Goal: Information Seeking & Learning: Check status

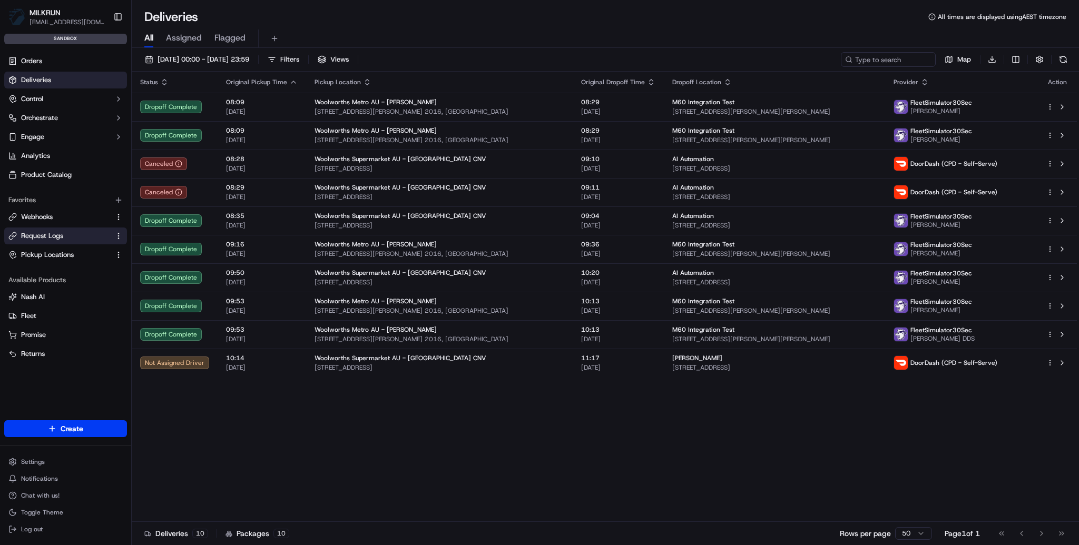
click at [47, 235] on span "Request Logs" at bounding box center [42, 235] width 42 height 9
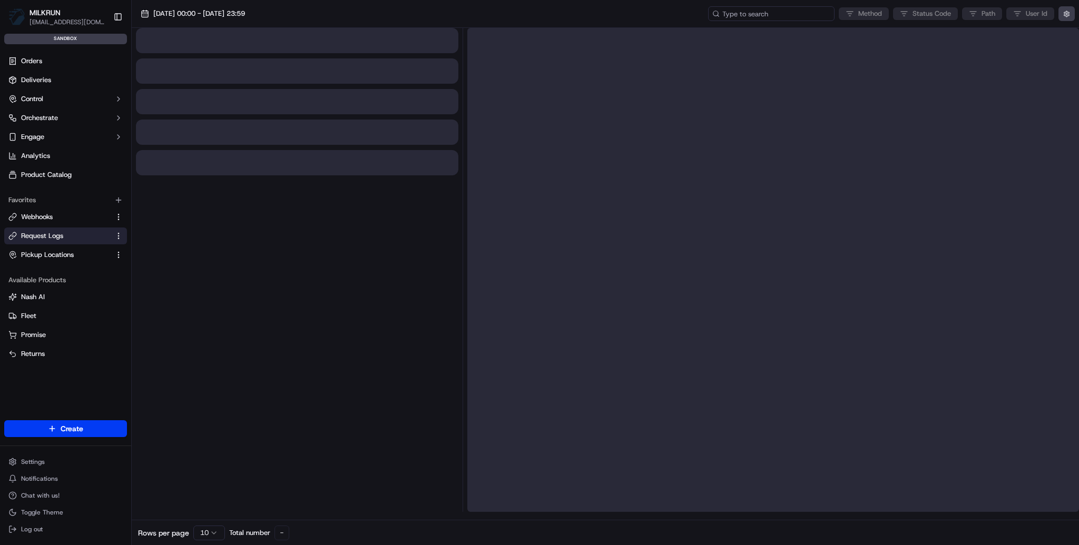
click at [798, 15] on input at bounding box center [771, 13] width 126 height 15
paste input "ord_hsSoLpEcTwQRrCcPeycqFK"
type input "ord_hsSoLpEcTwQRrCcPeycqFK"
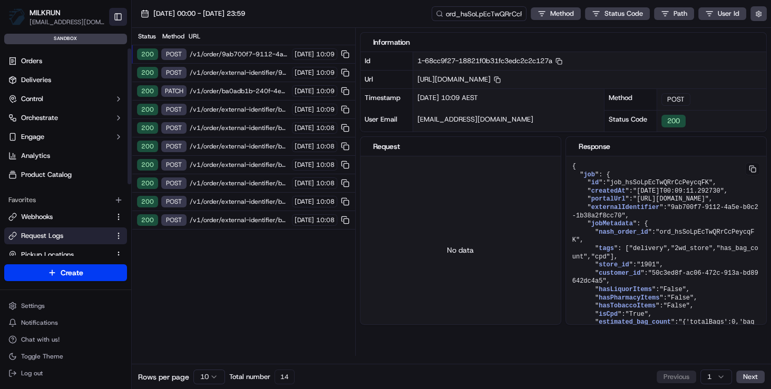
click at [115, 17] on button "Toggle Sidebar" at bounding box center [118, 17] width 18 height 18
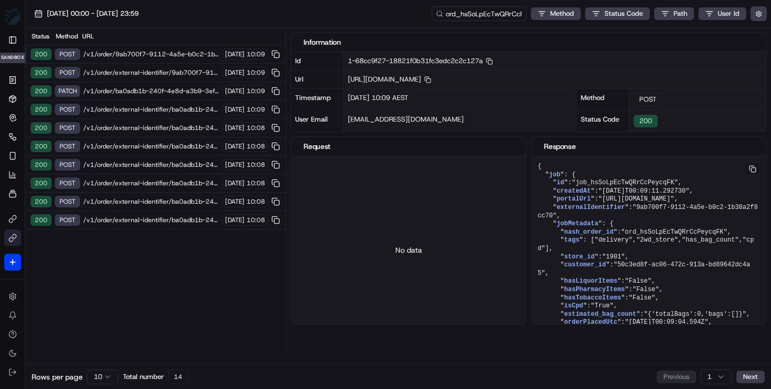
click at [168, 217] on span "/v1/order/external-identifier/ba0adb1b-240f-4e8d-a3b9-3ef6bc80bf1b" at bounding box center [151, 220] width 136 height 8
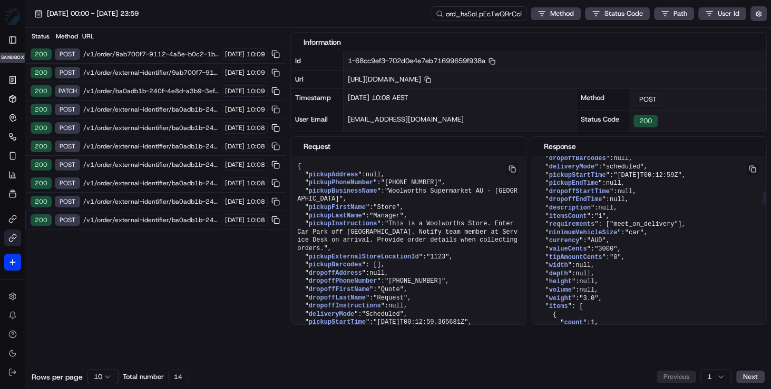
scroll to position [626, 0]
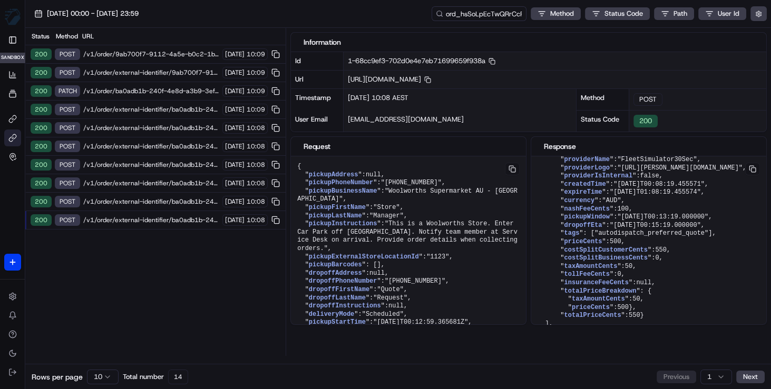
click at [173, 198] on span "/v1/order/external-identifier/ba0adb1b-240f-4e8d-a3b9-3ef6bc80bf1b" at bounding box center [151, 202] width 136 height 8
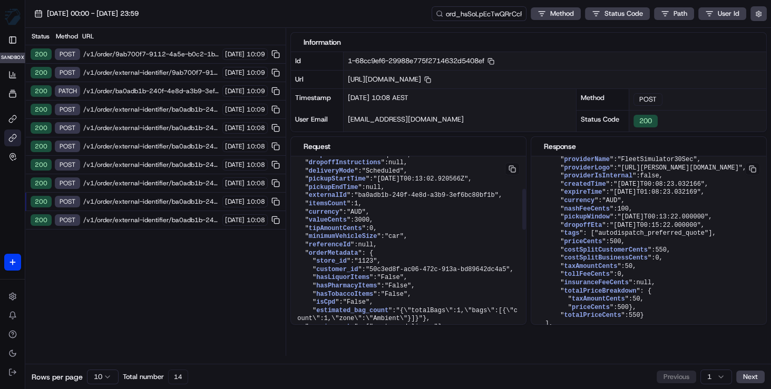
scroll to position [236, 0]
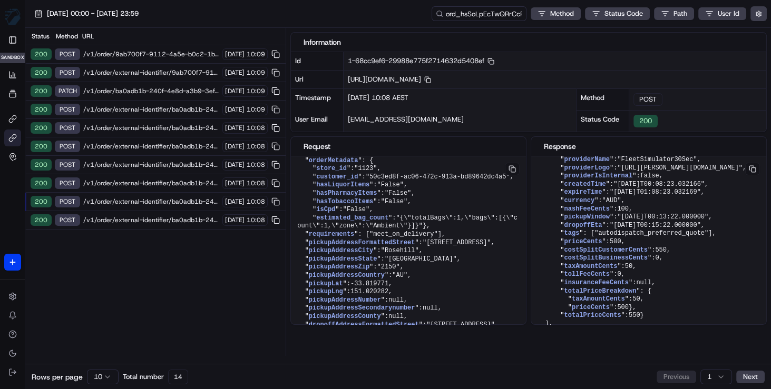
click at [152, 54] on span "/v1/order/9ab700f7-9112-4a5e-b0c2-1b38a2f8cc70/autodispatch" at bounding box center [151, 54] width 136 height 8
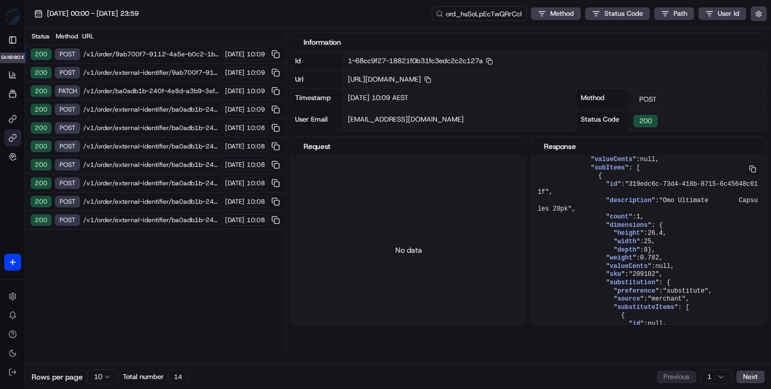
click at [165, 72] on span "/v1/order/external-identifier/9ab700f7-9112-4a5e-b0c2-1b38a2f8cc70" at bounding box center [151, 72] width 136 height 8
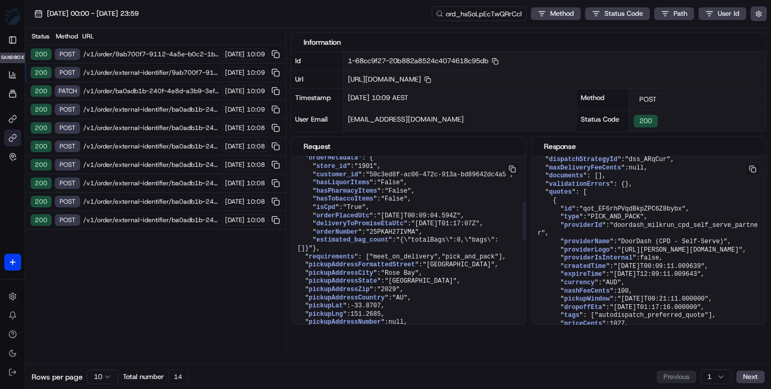
scroll to position [246, 0]
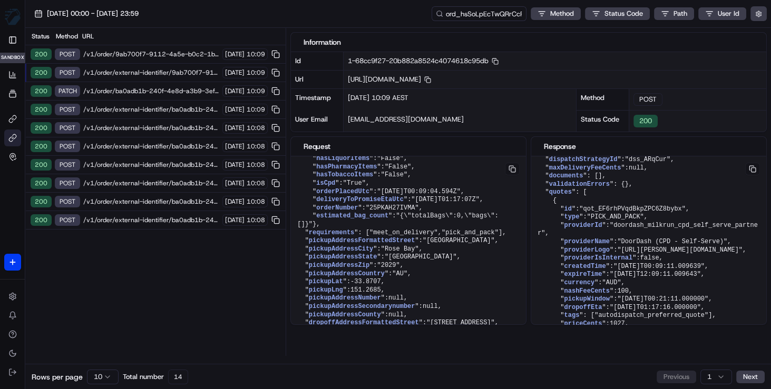
click at [148, 91] on span "/v1/order/ba0adb1b-240f-4e8d-a3b9-3ef6bc80bf1b" at bounding box center [151, 91] width 136 height 8
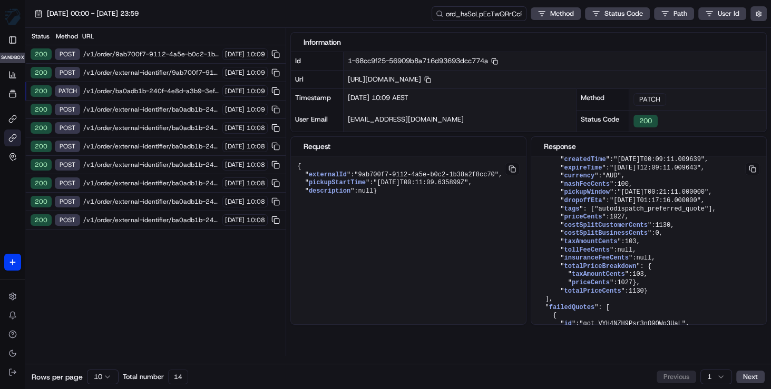
scroll to position [0, 0]
click at [391, 190] on pre "{ " externalId ": "9ab700f7-9112-4a5e-b0c2-1b38a2f8cc70" , " pickupStartTime ":…" at bounding box center [408, 178] width 235 height 45
click at [362, 173] on span ""9ab700f7-9112-4a5e-b0c2-1b38a2f8cc70"" at bounding box center [426, 174] width 144 height 7
drag, startPoint x: 536, startPoint y: 77, endPoint x: 561, endPoint y: 78, distance: 25.8
click at [431, 78] on span "[URL][DOMAIN_NAME] Copy [URL][DOMAIN_NAME]" at bounding box center [389, 79] width 83 height 9
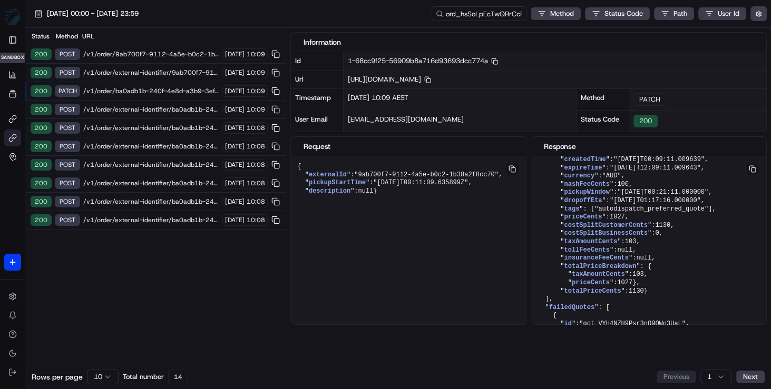
click at [431, 79] on span "[URL][DOMAIN_NAME] Copy [URL][DOMAIN_NAME]" at bounding box center [389, 79] width 83 height 9
drag, startPoint x: 676, startPoint y: 80, endPoint x: 665, endPoint y: 80, distance: 10.5
click at [431, 80] on span "[URL][DOMAIN_NAME] Copy [URL][DOMAIN_NAME]" at bounding box center [389, 79] width 83 height 9
drag, startPoint x: 499, startPoint y: 174, endPoint x: 486, endPoint y: 174, distance: 12.7
click at [486, 174] on span ""9ab700f7-9112-4a5e-b0c2-1b38a2f8cc70"" at bounding box center [426, 174] width 144 height 7
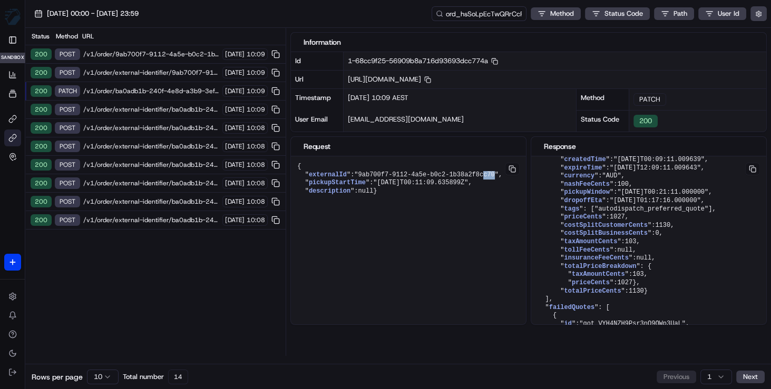
click at [489, 174] on span ""9ab700f7-9112-4a5e-b0c2-1b38a2f8cc70"" at bounding box center [426, 174] width 144 height 7
click at [148, 89] on span "/v1/order/ba0adb1b-240f-4e8d-a3b9-3ef6bc80bf1b" at bounding box center [151, 91] width 136 height 8
click at [150, 70] on span "/v1/order/external-identifier/9ab700f7-9112-4a5e-b0c2-1b38a2f8cc70" at bounding box center [151, 72] width 136 height 8
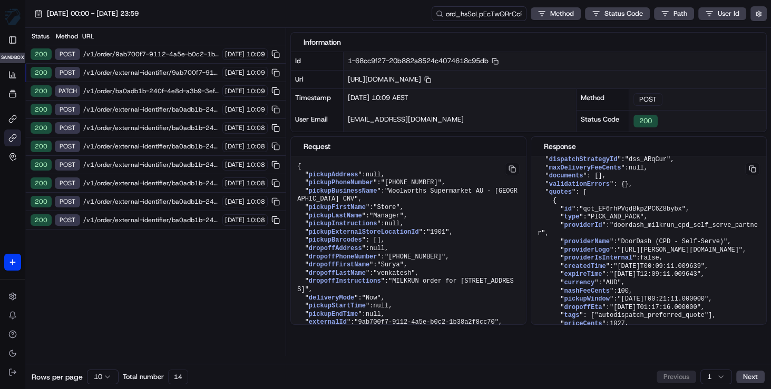
drag, startPoint x: 725, startPoint y: 80, endPoint x: 732, endPoint y: 80, distance: 6.8
click at [431, 80] on span "[URL][DOMAIN_NAME] Copy [URL][DOMAIN_NAME]" at bounding box center [389, 79] width 83 height 9
click at [187, 53] on span "/v1/order/9ab700f7-9112-4a5e-b0c2-1b38a2f8cc70/autodispatch" at bounding box center [151, 54] width 136 height 8
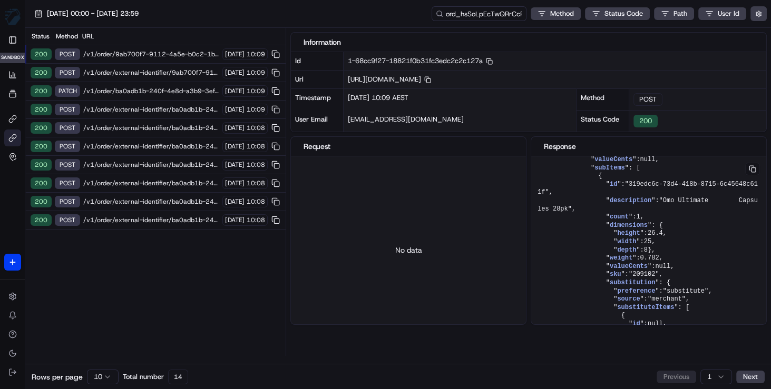
drag, startPoint x: 668, startPoint y: 80, endPoint x: 674, endPoint y: 80, distance: 5.8
click at [431, 80] on span "[URL][DOMAIN_NAME] Copy [URL][DOMAIN_NAME]" at bounding box center [389, 79] width 83 height 9
click at [149, 90] on span "/v1/order/ba0adb1b-240f-4e8d-a3b9-3ef6bc80bf1b" at bounding box center [151, 91] width 136 height 8
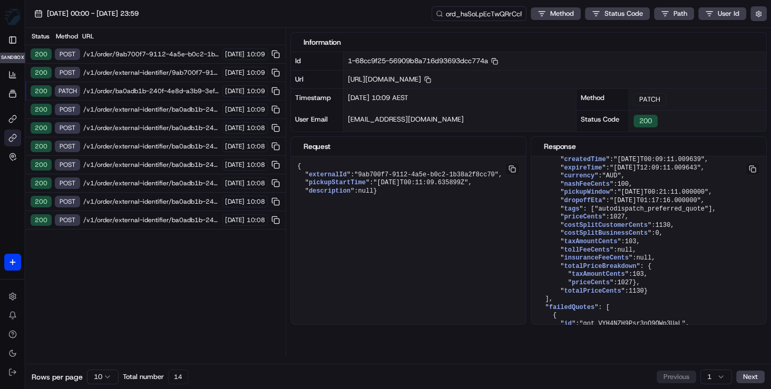
click at [161, 108] on span "/v1/order/external-identifier/ba0adb1b-240f-4e8d-a3b9-3ef6bc80bf1b" at bounding box center [151, 109] width 136 height 8
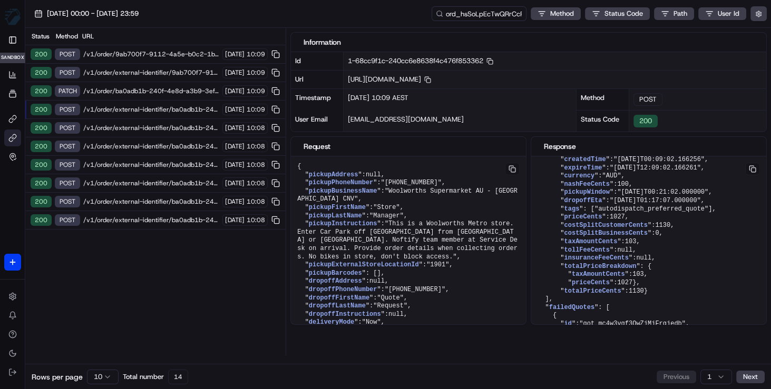
click at [184, 90] on span "/v1/order/ba0adb1b-240f-4e8d-a3b9-3ef6bc80bf1b" at bounding box center [151, 91] width 136 height 8
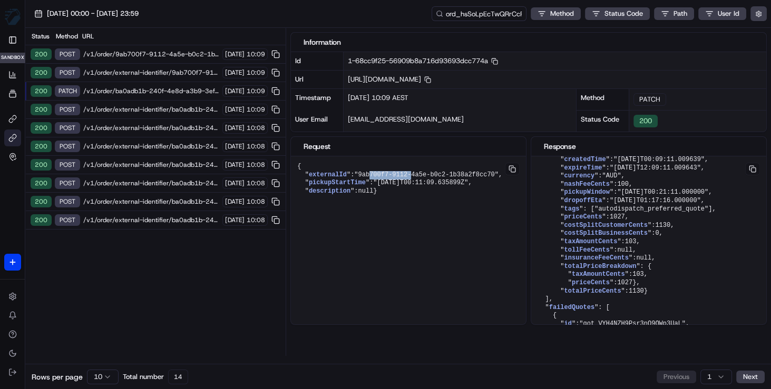
drag, startPoint x: 371, startPoint y: 175, endPoint x: 414, endPoint y: 174, distance: 42.7
click at [414, 174] on span ""9ab700f7-9112-4a5e-b0c2-1b38a2f8cc70"" at bounding box center [426, 174] width 144 height 7
click at [150, 109] on span "/v1/order/external-identifier/ba0adb1b-240f-4e8d-a3b9-3ef6bc80bf1b" at bounding box center [151, 109] width 136 height 8
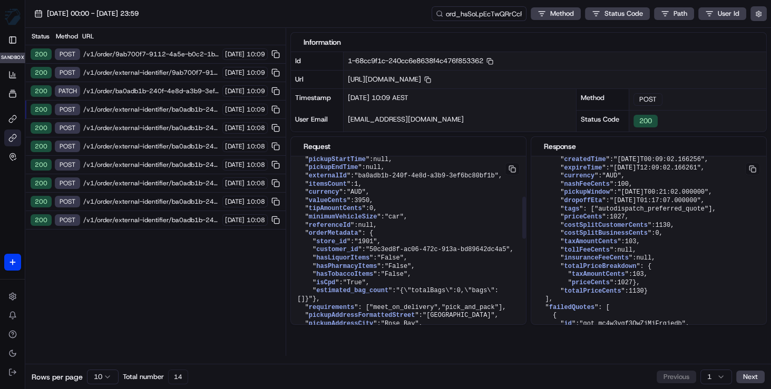
scroll to position [198, 0]
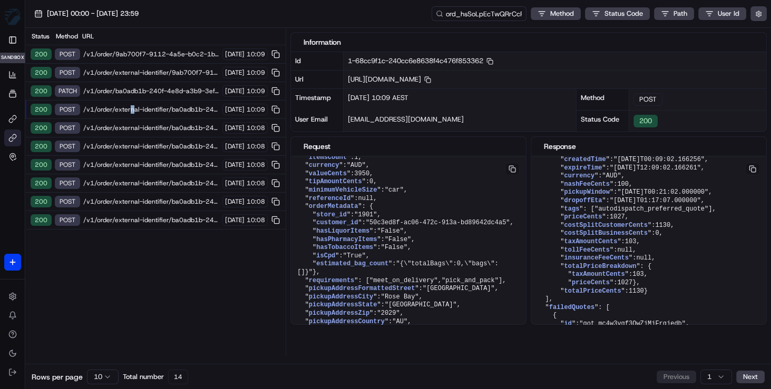
click at [130, 108] on span "/v1/order/external-identifier/ba0adb1b-240f-4e8d-a3b9-3ef6bc80bf1b" at bounding box center [151, 109] width 136 height 8
click at [147, 54] on span "/v1/order/9ab700f7-9112-4a5e-b0c2-1b38a2f8cc70/autodispatch" at bounding box center [151, 54] width 136 height 8
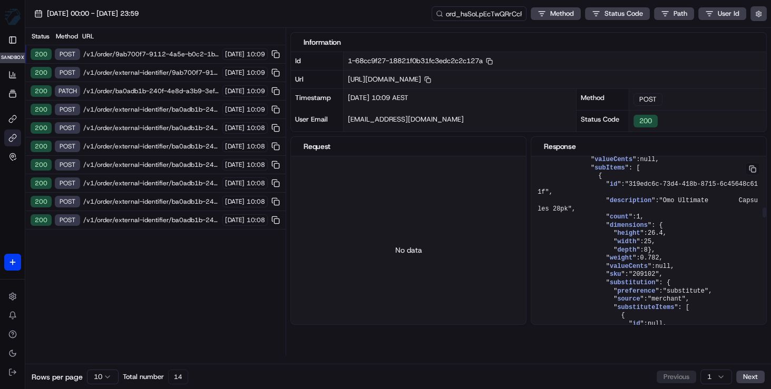
scroll to position [984, 0]
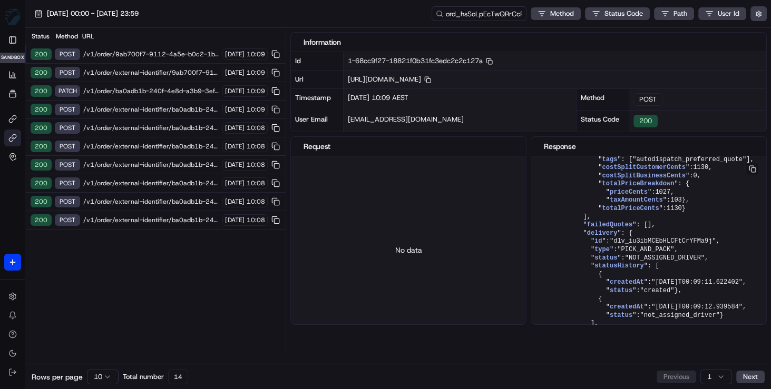
click at [154, 71] on span "/v1/order/external-identifier/9ab700f7-9112-4a5e-b0c2-1b38a2f8cc70" at bounding box center [151, 72] width 136 height 8
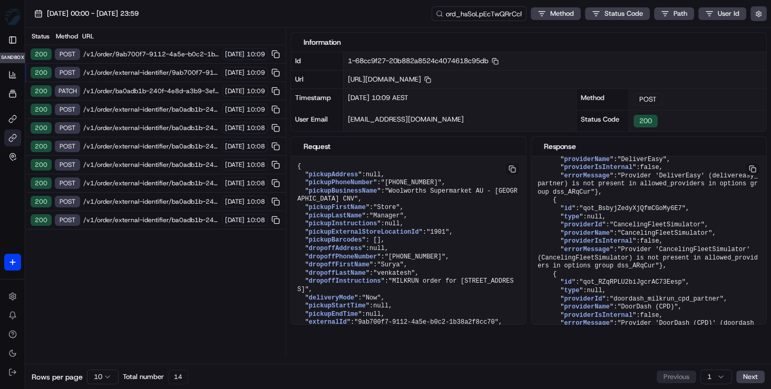
click at [149, 89] on span "/v1/order/ba0adb1b-240f-4e8d-a3b9-3ef6bc80bf1b" at bounding box center [151, 91] width 136 height 8
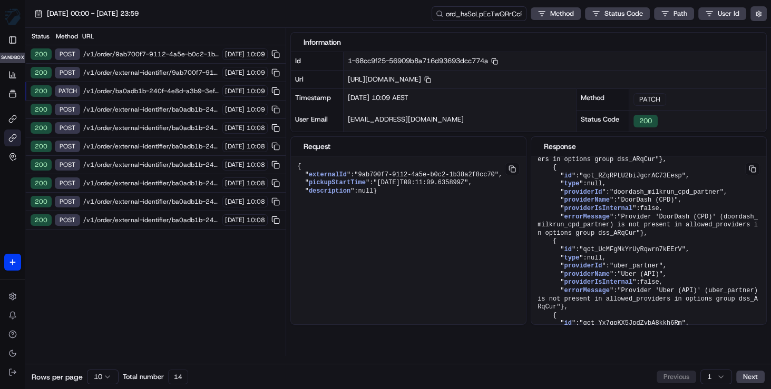
click at [150, 70] on span "/v1/order/external-identifier/9ab700f7-9112-4a5e-b0c2-1b38a2f8cc70" at bounding box center [151, 72] width 136 height 8
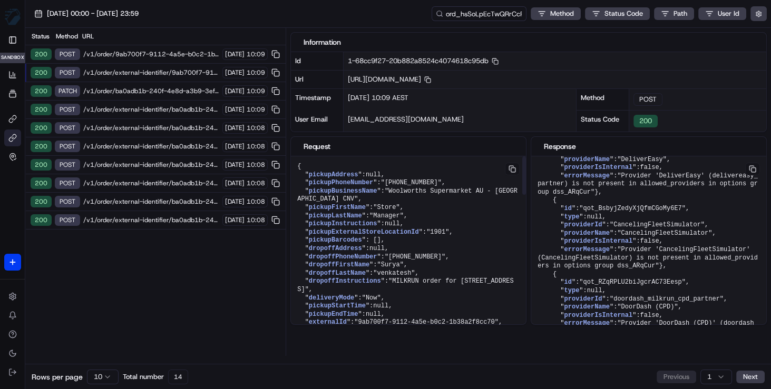
click at [515, 168] on button at bounding box center [512, 169] width 15 height 13
click at [141, 108] on span "/v1/order/external-identifier/ba0adb1b-240f-4e8d-a3b9-3ef6bc80bf1b" at bounding box center [151, 109] width 136 height 8
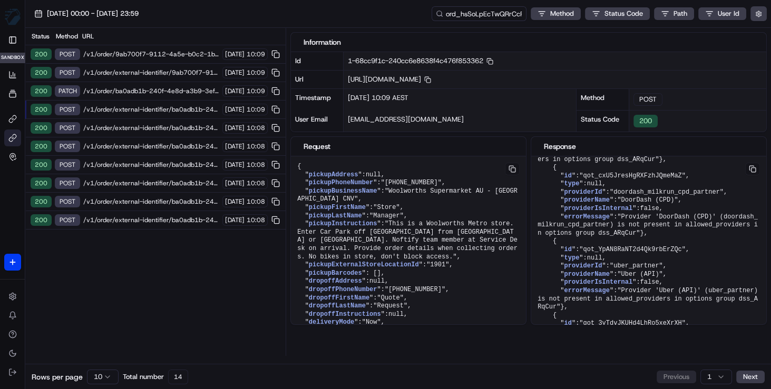
click at [144, 91] on span "/v1/order/ba0adb1b-240f-4e8d-a3b9-3ef6bc80bf1b" at bounding box center [151, 91] width 136 height 8
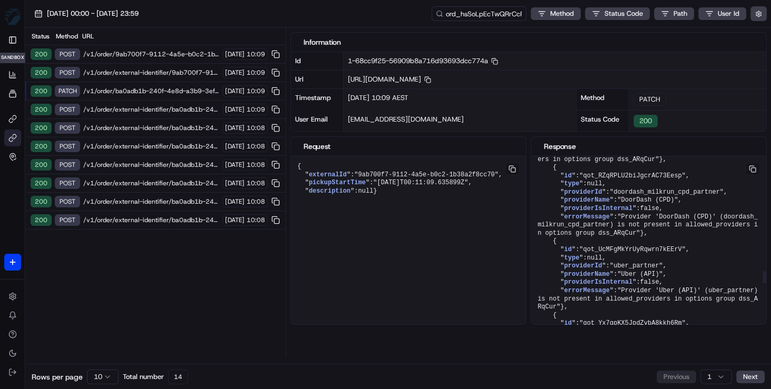
click at [677, 15] on span ""Provider 'ExceptionFleetSimulator' (ExceptionFleetSimulator) is not present in…" at bounding box center [647, 4] width 220 height 24
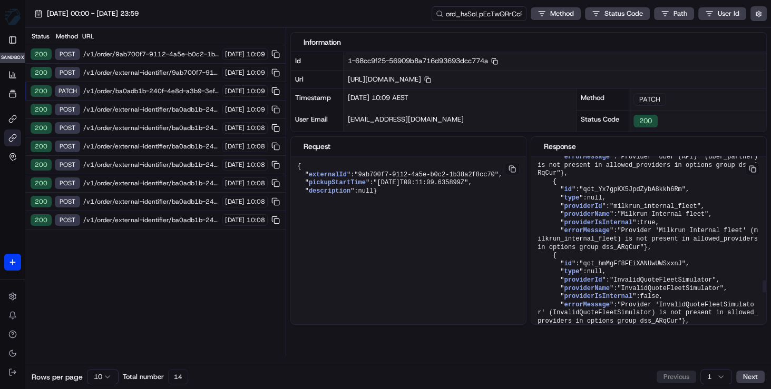
scroll to position [1867, 0]
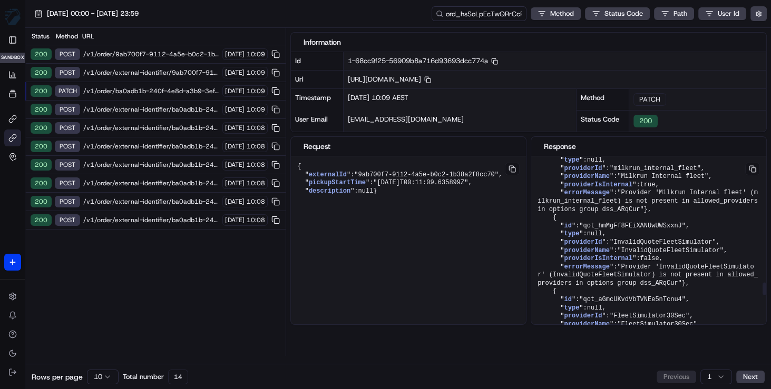
scroll to position [1721, 0]
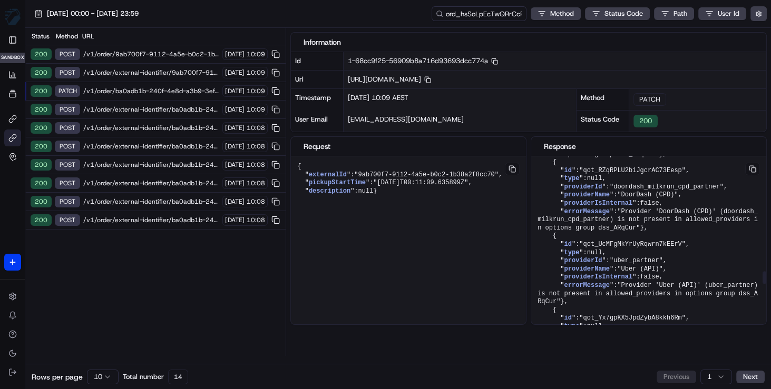
click at [681, 26] on span ""qot_Cw2fNugL3zJL2GCorM2CZg"" at bounding box center [632, 22] width 106 height 7
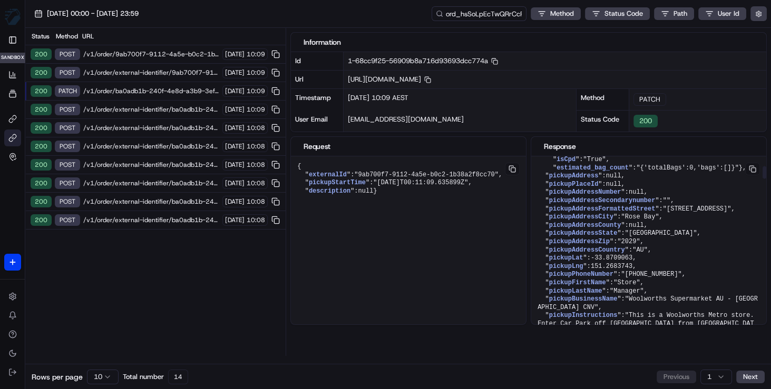
scroll to position [598, 0]
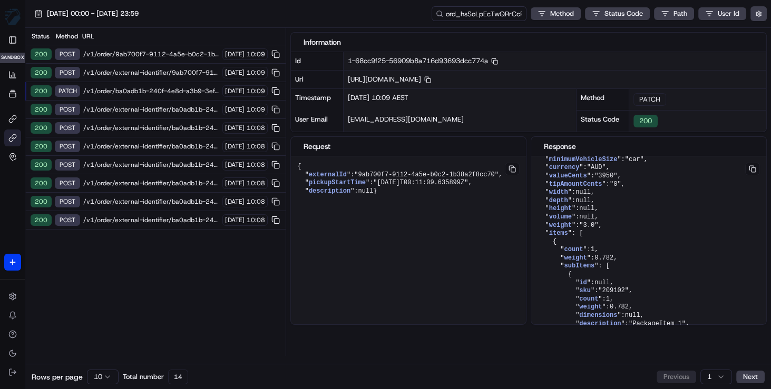
click at [154, 72] on span "/v1/order/external-identifier/9ab700f7-9112-4a5e-b0c2-1b38a2f8cc70" at bounding box center [151, 72] width 136 height 8
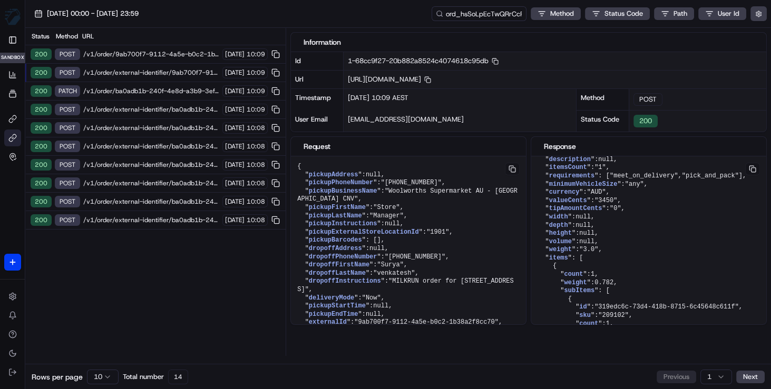
click at [155, 90] on span "/v1/order/ba0adb1b-240f-4e8d-a3b9-3ef6bc80bf1b" at bounding box center [151, 91] width 136 height 8
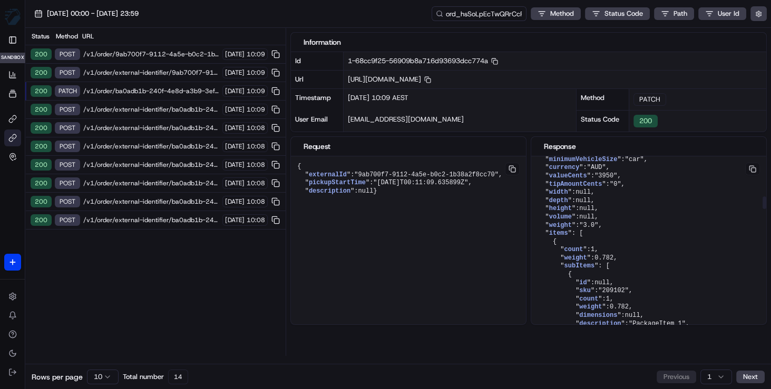
scroll to position [667, 0]
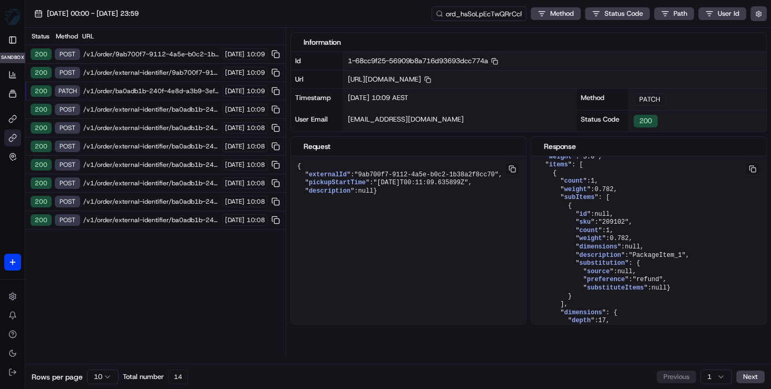
click at [161, 106] on span "/v1/order/external-identifier/ba0adb1b-240f-4e8d-a3b9-3ef6bc80bf1b" at bounding box center [151, 109] width 136 height 8
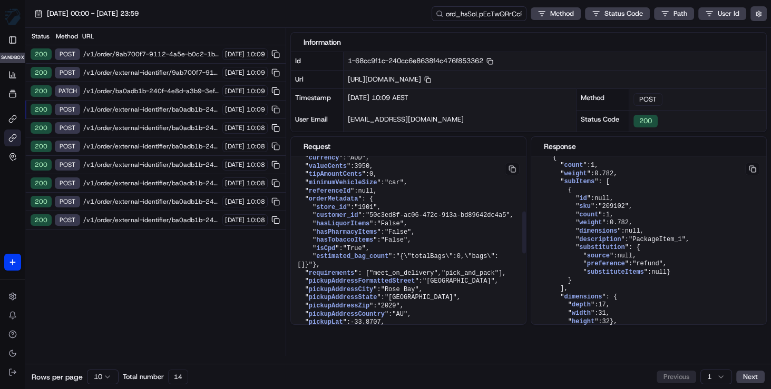
scroll to position [245, 0]
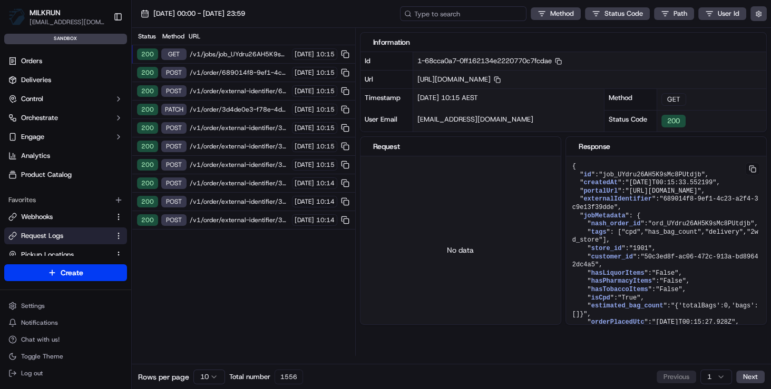
click at [473, 14] on input at bounding box center [463, 13] width 126 height 15
paste input "job_oQipkQGJdca3PJ4JrQ6ppZ"
type input "job_oQipkQGJdca3PJ4JrQ6ppZ"
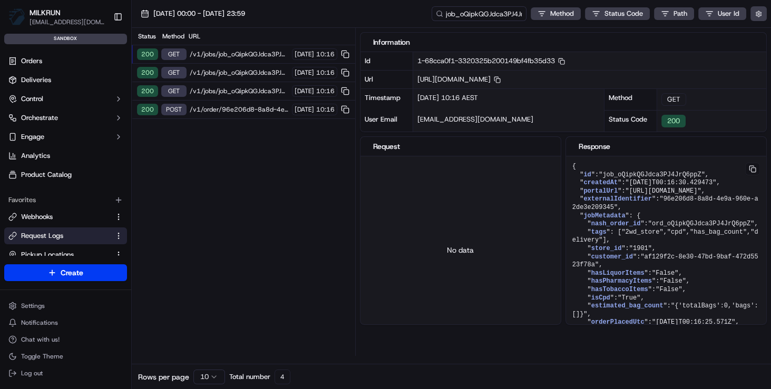
click at [231, 109] on span "/v1/order/96e206d8-8a8d-4e9a-960e-a2de3e209345/autodispatch" at bounding box center [239, 109] width 99 height 8
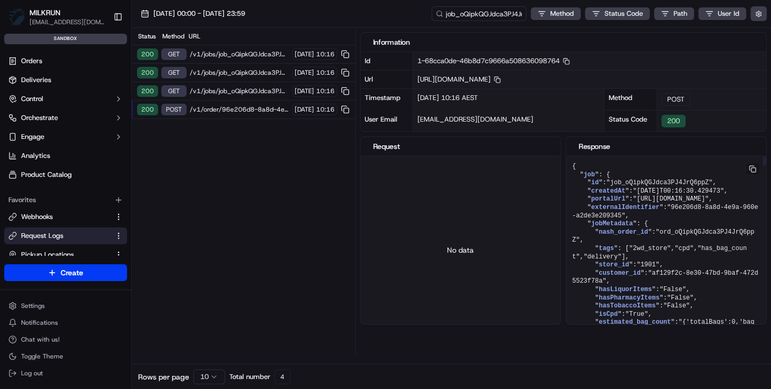
scroll to position [49, 0]
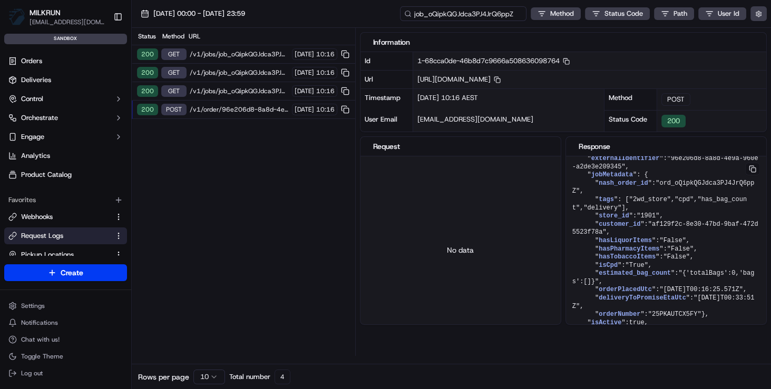
drag, startPoint x: 459, startPoint y: 14, endPoint x: 412, endPoint y: 13, distance: 47.4
click at [412, 13] on input "job_oQipkQGJdca3PJ4JrQ6ppZ" at bounding box center [463, 13] width 126 height 15
click at [437, 14] on input "job_oQipkQGJdca3PJ4JrQ6ppZ" at bounding box center [463, 13] width 126 height 15
drag, startPoint x: 429, startPoint y: 14, endPoint x: 401, endPoint y: 13, distance: 27.9
click at [401, 13] on input "job_oQipkQGJdca3PJ4JrQ6ppZ" at bounding box center [463, 13] width 126 height 15
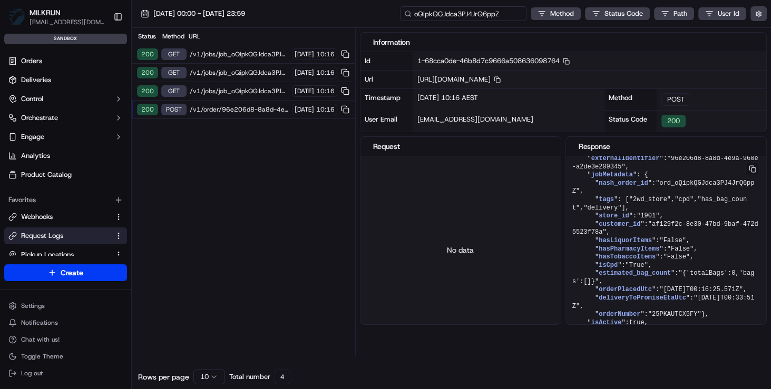
type input "oQipkQGJdca3PJ4JrQ6ppZ"
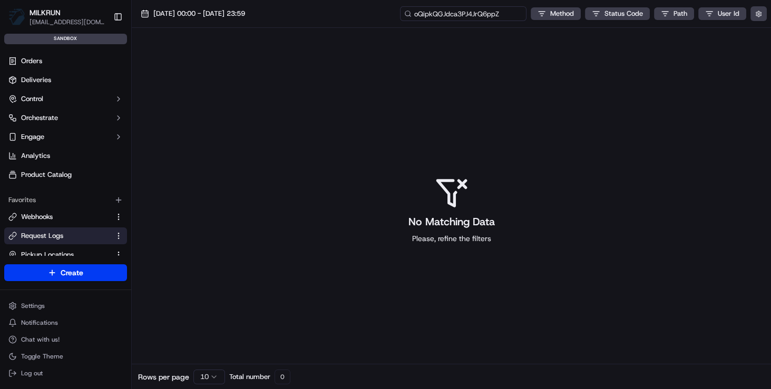
drag, startPoint x: 445, startPoint y: 12, endPoint x: 431, endPoint y: 12, distance: 14.2
click at [441, 12] on input "oQipkQGJdca3PJ4JrQ6ppZ" at bounding box center [463, 13] width 126 height 15
click at [415, 13] on input "oQipkQGJdca3PJ4JrQ6ppZ" at bounding box center [463, 13] width 126 height 15
type input "ord_oQipkQGJdca3PJ4JrQ6ppZ"
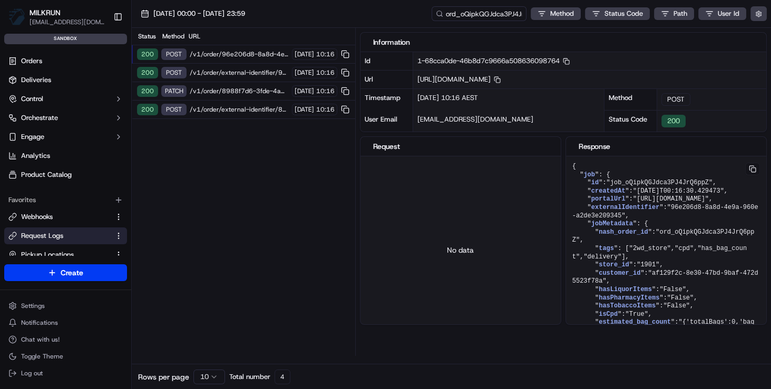
click at [254, 152] on div "Status Method URL 200 POST /v1/order/96e206d8-8a8d-4e9a-960e-a2de3e209345/autod…" at bounding box center [243, 192] width 223 height 328
click at [236, 56] on span "/v1/order/96e206d8-8a8d-4e9a-960e-a2de3e209345/autodispatch" at bounding box center [239, 54] width 99 height 8
click at [243, 107] on span "/v1/order/external-identifier/8988f7d6-3fde-4a87-94c7-91e83b00c2c6" at bounding box center [239, 109] width 99 height 8
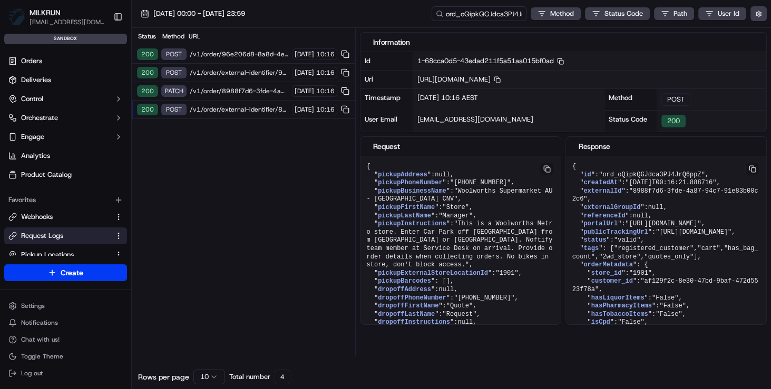
click at [246, 107] on span "/v1/order/external-identifier/8988f7d6-3fde-4a87-94c7-91e83b00c2c6" at bounding box center [239, 109] width 99 height 8
click at [241, 52] on span "/v1/order/96e206d8-8a8d-4e9a-960e-a2de3e209345/autodispatch" at bounding box center [239, 54] width 99 height 8
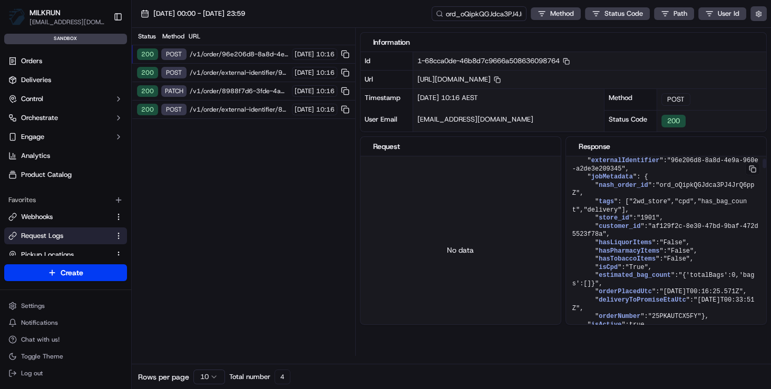
scroll to position [64, 0]
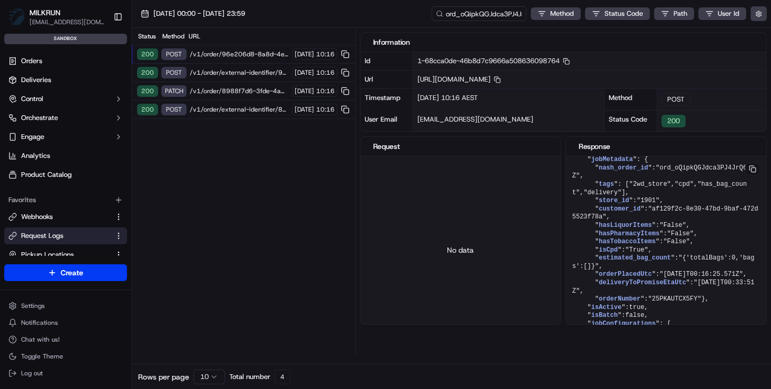
click at [244, 71] on span "/v1/order/external-identifier/96e206d8-8a8d-4e9a-960e-a2de3e209345" at bounding box center [239, 72] width 99 height 8
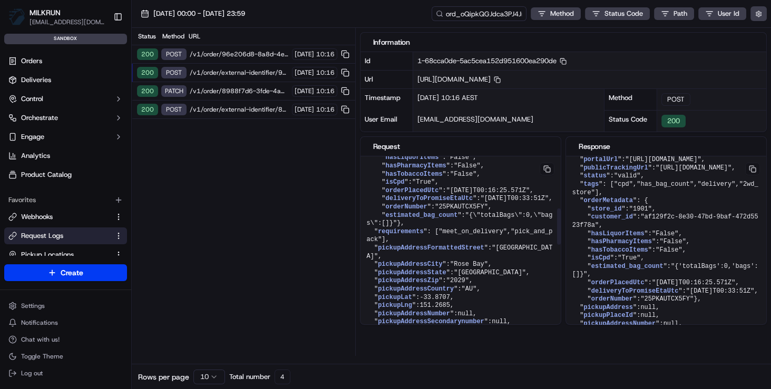
scroll to position [271, 0]
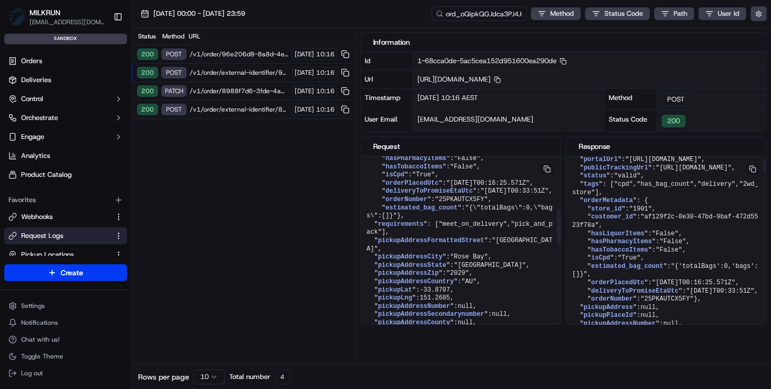
click at [625, 204] on span "orderMetadata" at bounding box center [608, 200] width 50 height 7
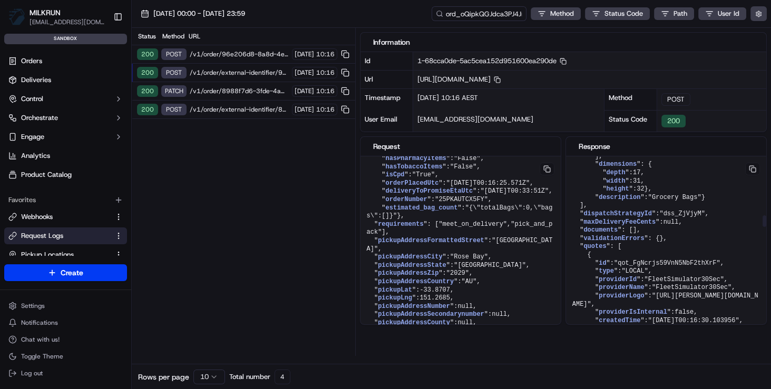
scroll to position [788, 0]
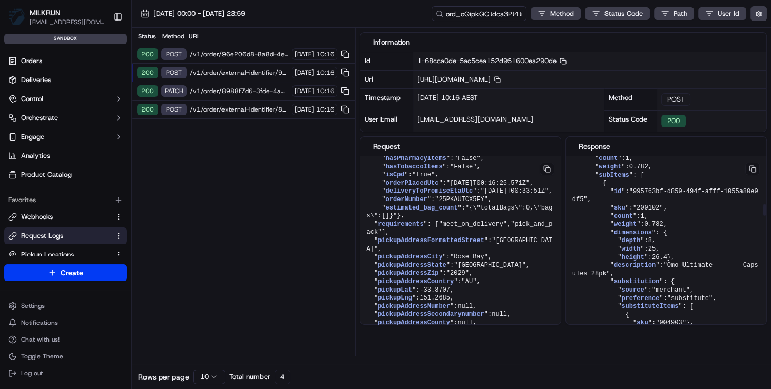
click at [647, 171] on span "0.782" at bounding box center [638, 166] width 19 height 7
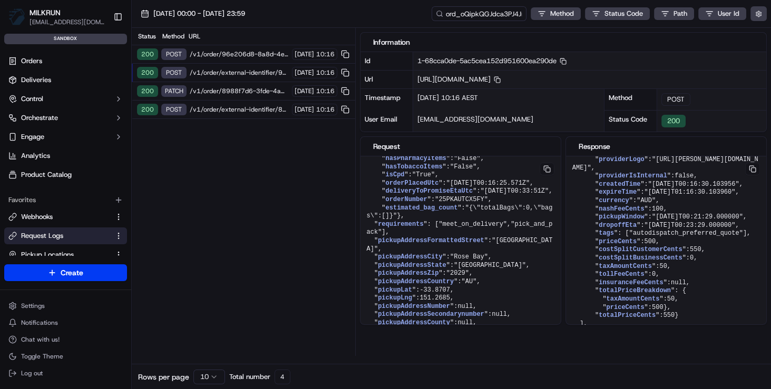
click at [240, 70] on span "/v1/order/external-identifier/96e206d8-8a8d-4e9a-960e-a2de3e209345" at bounding box center [239, 72] width 99 height 8
click at [237, 85] on div "200 PATCH /v1/order/8988f7d6-3fde-4a87-94c7-91e83b00c2c6 19/09/2025 10:16" at bounding box center [243, 91] width 223 height 18
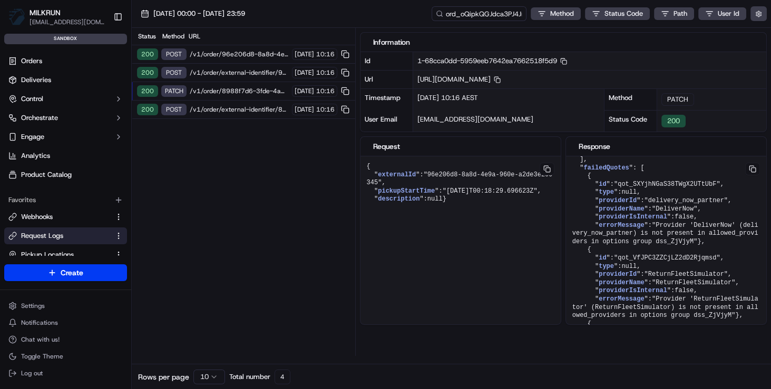
scroll to position [0, 0]
click at [119, 18] on button "Toggle Sidebar" at bounding box center [118, 17] width 18 height 18
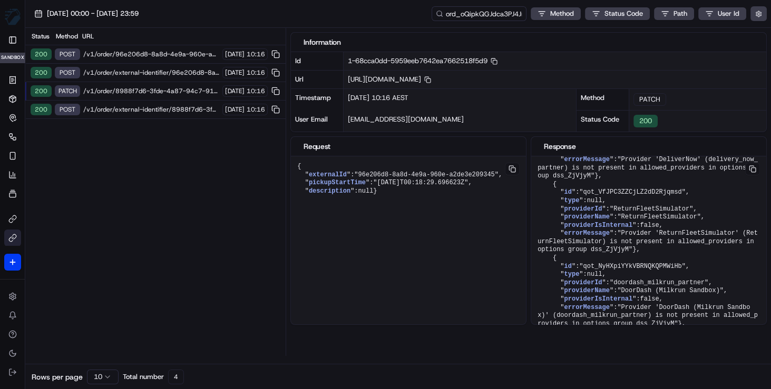
click at [166, 107] on span "/v1/order/external-identifier/8988f7d6-3fde-4a87-94c7-91e83b00c2c6" at bounding box center [151, 109] width 136 height 8
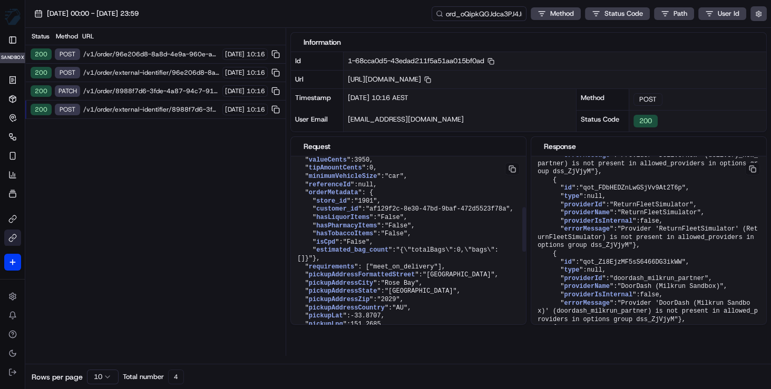
scroll to position [232, 0]
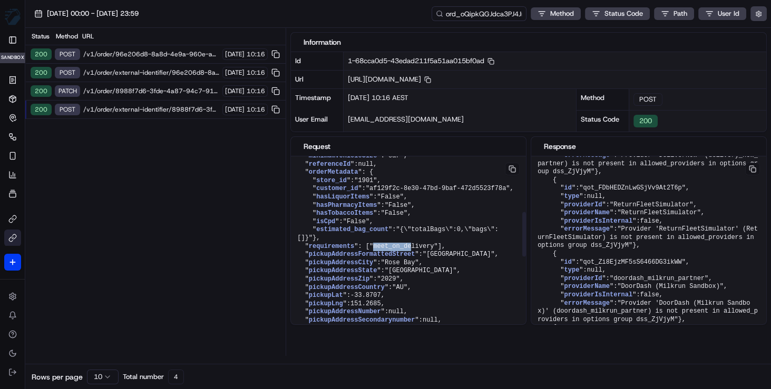
drag, startPoint x: 317, startPoint y: 254, endPoint x: 356, endPoint y: 254, distance: 39.5
click at [369, 250] on span ""meet_on_delivery"" at bounding box center [403, 246] width 68 height 7
click at [387, 255] on pre "{ " pickupAddress ": null , " pickupPhoneNumber ": "+61285659315" , " pickupBus…" at bounding box center [408, 275] width 235 height 703
click at [184, 219] on div "Status Method URL 200 POST /v1/order/96e206d8-8a8d-4e9a-960e-a2de3e209345/autod…" at bounding box center [155, 192] width 260 height 328
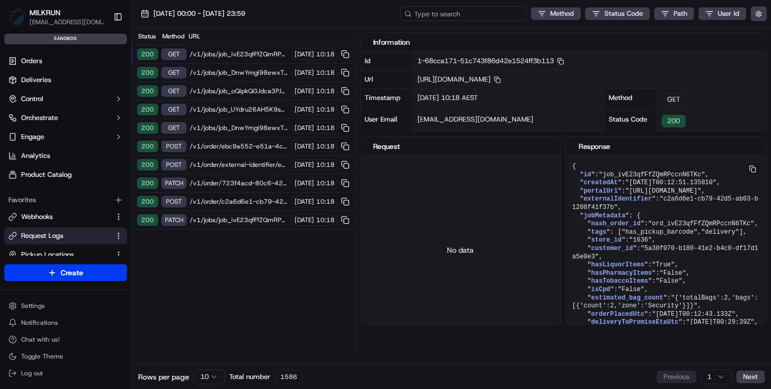
click at [462, 14] on input at bounding box center [463, 13] width 126 height 15
type input "ord"
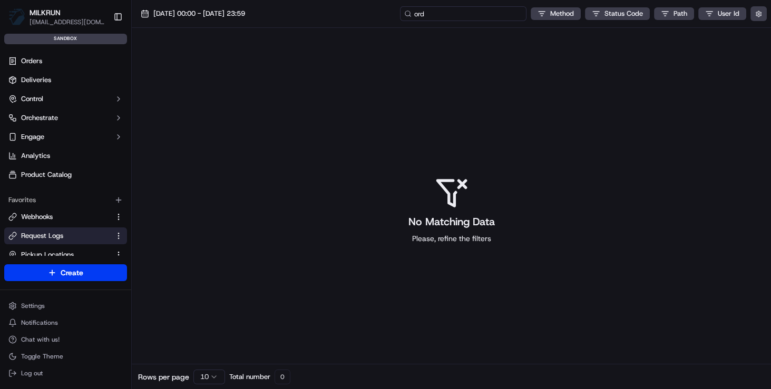
click at [492, 7] on input "ord" at bounding box center [463, 13] width 126 height 15
paste input "DnwYmgi98ewxTH3y23CJyS"
type input "ord_DnwYmgi98ewxTH3y23CJyS"
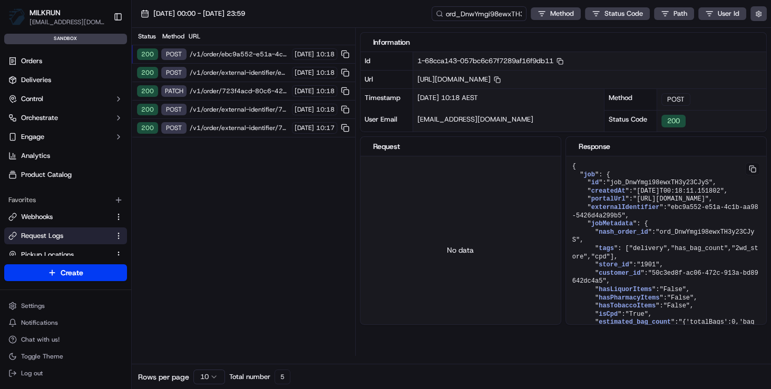
click at [234, 53] on span "/v1/order/ebc9a552-e51a-4c1b-aa98-5426d4a299b5/autodispatch" at bounding box center [239, 54] width 99 height 8
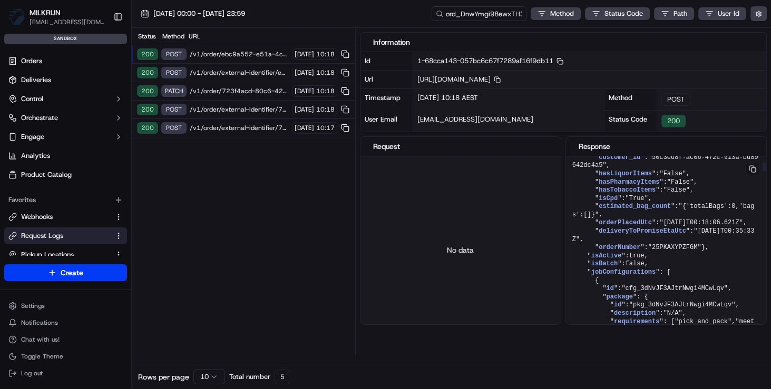
scroll to position [221, 0]
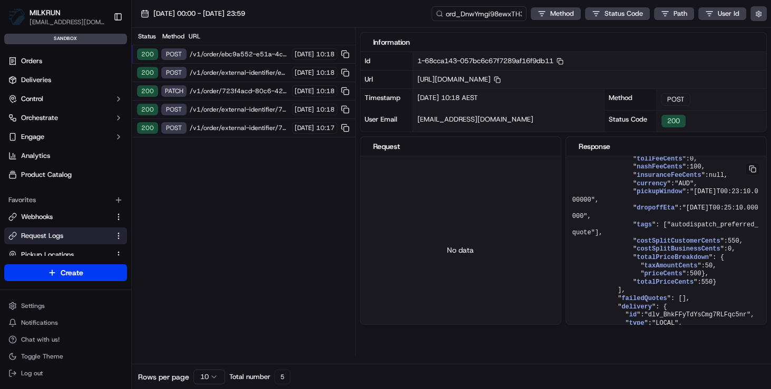
click at [226, 72] on span "/v1/order/external-identifier/ebc9a552-e51a-4c1b-aa98-5426d4a299b5" at bounding box center [239, 72] width 99 height 8
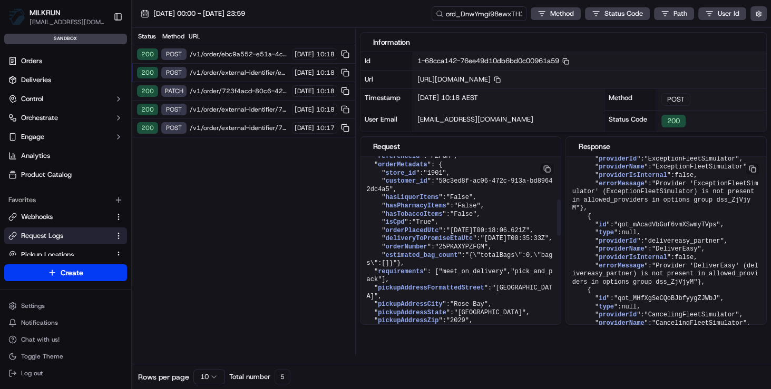
scroll to position [324, 0]
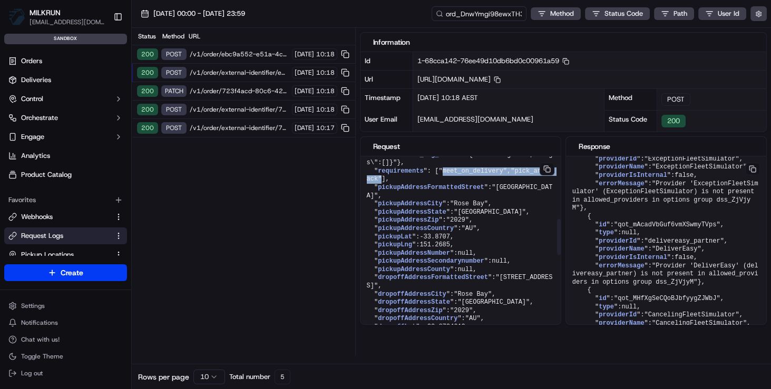
drag, startPoint x: 439, startPoint y: 210, endPoint x: 387, endPoint y: 204, distance: 53.0
click at [387, 204] on pre "{ " pickupAddress ": null , " pickupPhoneNumber ": "+61285659315" , " pickupBus…" at bounding box center [460, 262] width 200 height 858
click at [637, 23] on span "providerName" at bounding box center [620, 19] width 45 height 7
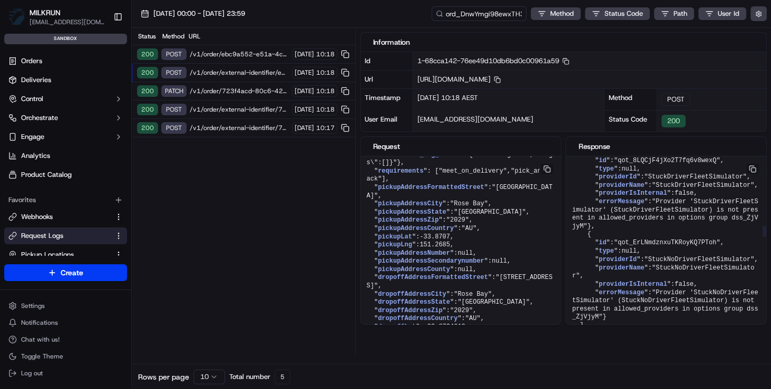
scroll to position [1149, 0]
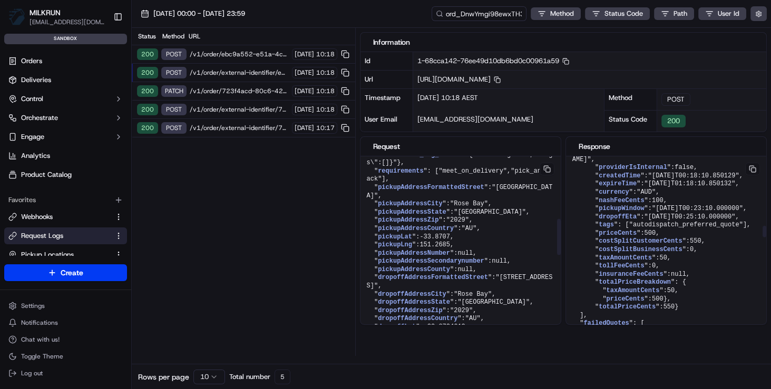
click at [224, 183] on div "Status Method URL 200 POST /v1/order/ebc9a552-e51a-4c1b-aa98-5426d4a299b5/autod…" at bounding box center [243, 192] width 223 height 328
click at [226, 89] on span "/v1/order/723f4acd-80c6-42b6-b172-5076d9bc4b94" at bounding box center [239, 91] width 99 height 8
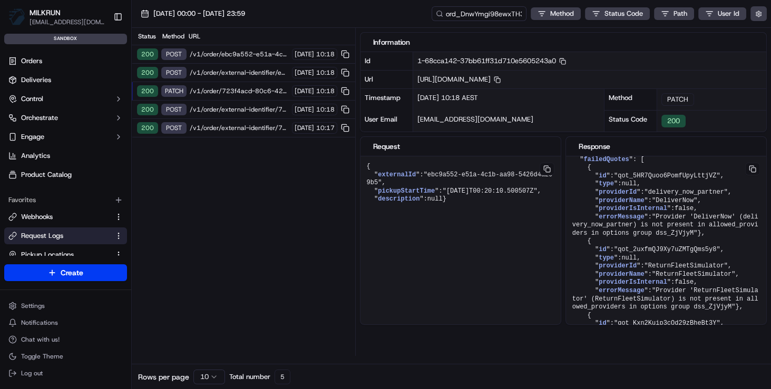
scroll to position [0, 0]
click at [238, 108] on span "/v1/order/external-identifier/723f4acd-80c6-42b6-b172-5076d9bc4b94" at bounding box center [239, 109] width 99 height 8
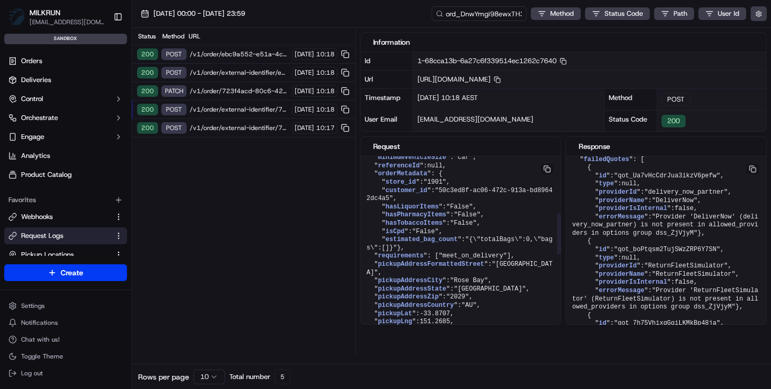
scroll to position [264, 0]
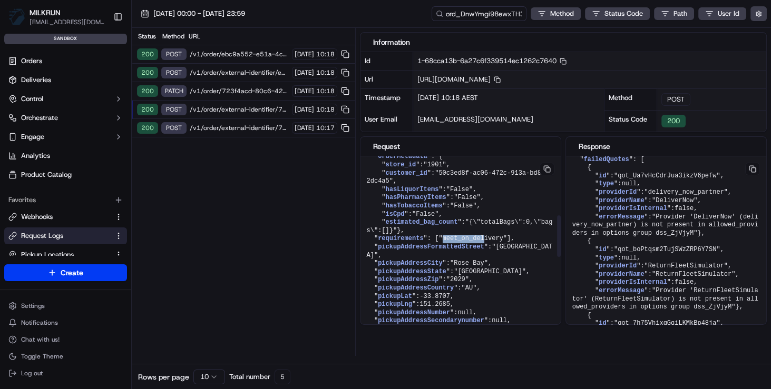
drag, startPoint x: 384, startPoint y: 269, endPoint x: 429, endPoint y: 269, distance: 44.8
click at [438, 242] on span ""meet_on_delivery"" at bounding box center [472, 238] width 68 height 7
click at [698, 244] on pre "{ " id ": "ord_DnwYmgi98ewxTH3y23CJyS" , " createdAt ": "2025-09-19T00:17:50.46…" at bounding box center [666, 316] width 200 height 2616
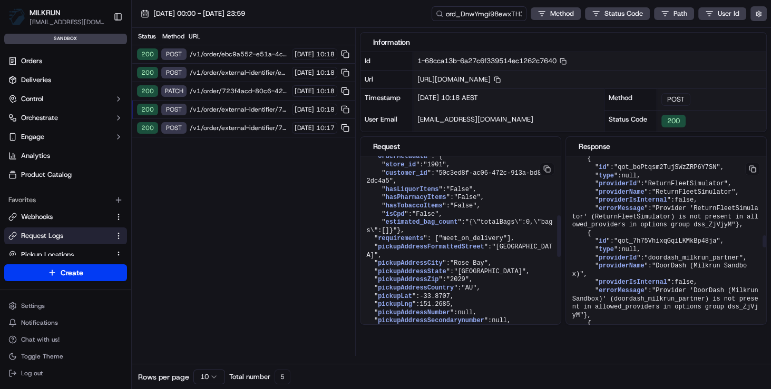
drag, startPoint x: 490, startPoint y: 252, endPoint x: 546, endPoint y: 258, distance: 55.6
click at [490, 252] on pre "{ " pickupAddress ": null , " pickupPhoneNumber ": "+61285659315" , " pickupBus…" at bounding box center [460, 264] width 200 height 744
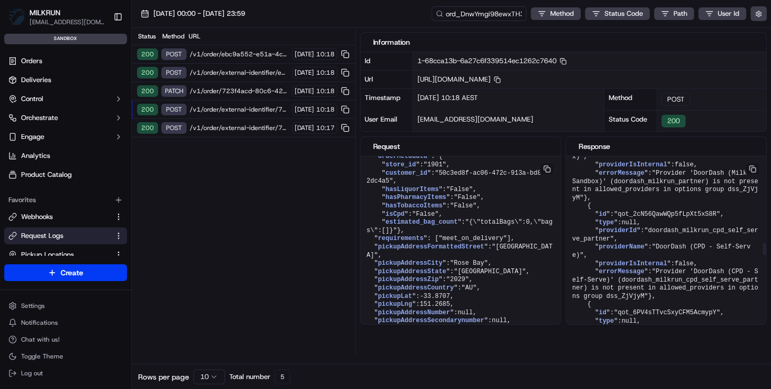
scroll to position [1449, 0]
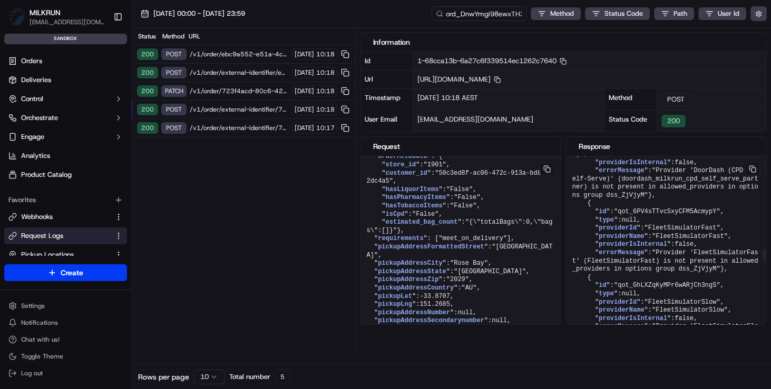
click at [676, 101] on span ""Provider 'DoorDash (Milkrun Sandbox)' (doordash_milkrun_partner) is not presen…" at bounding box center [667, 84] width 190 height 32
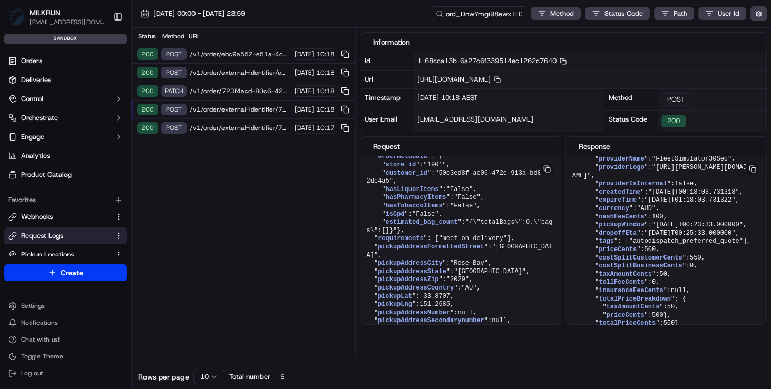
click at [254, 125] on span "/v1/order/external-identifier/723f4acd-80c6-42b6-b172-5076d9bc4b94" at bounding box center [239, 128] width 99 height 8
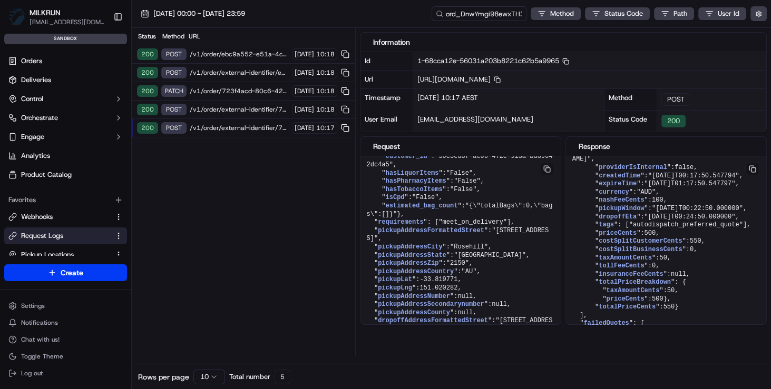
click at [241, 88] on span "/v1/order/723f4acd-80c6-42b6-b172-5076d9bc4b94" at bounding box center [239, 91] width 99 height 8
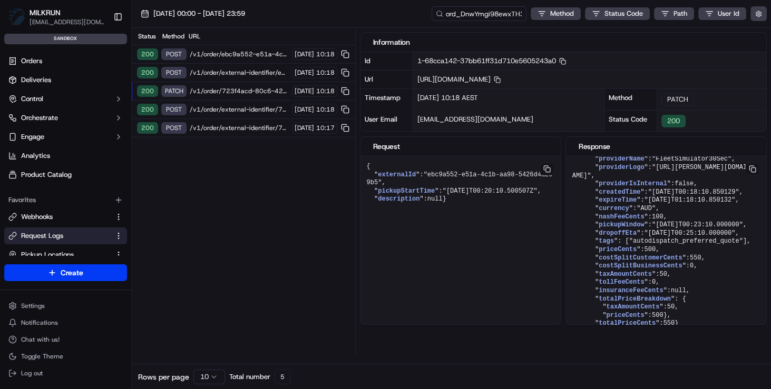
scroll to position [0, 0]
click at [241, 69] on span "/v1/order/external-identifier/ebc9a552-e51a-4c1b-aa98-5426d4a299b5" at bounding box center [239, 72] width 99 height 8
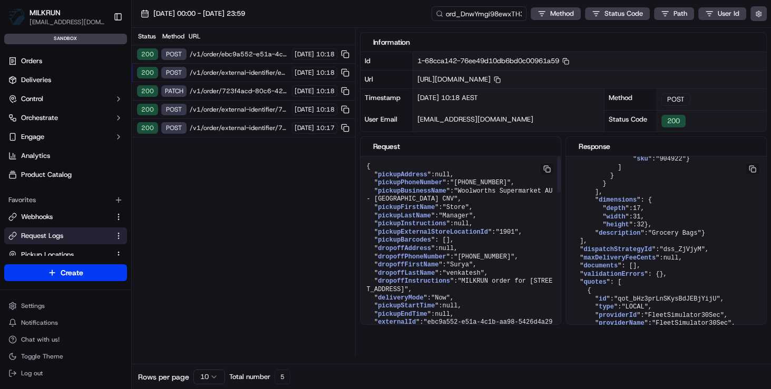
click at [547, 175] on button at bounding box center [546, 169] width 15 height 13
click at [249, 90] on span "/v1/order/723f4acd-80c6-42b6-b172-5076d9bc4b94" at bounding box center [239, 91] width 99 height 8
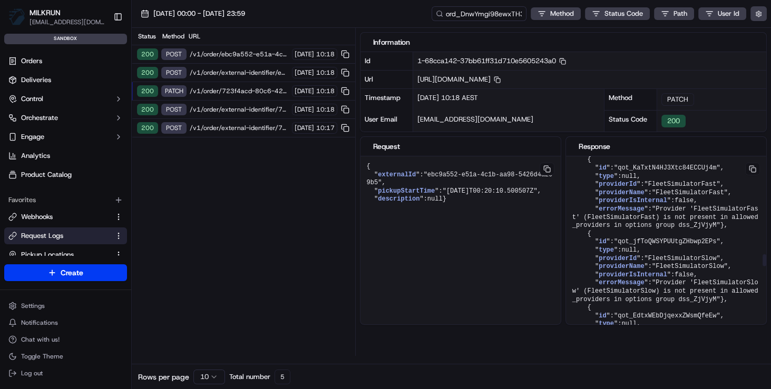
scroll to position [1524, 0]
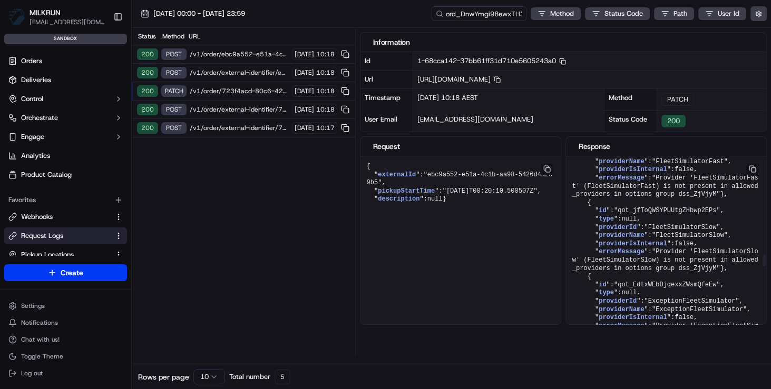
click at [643, 42] on span ""qot_gaa9SWeMHdfik5X2zs6cyt"" at bounding box center [667, 38] width 106 height 7
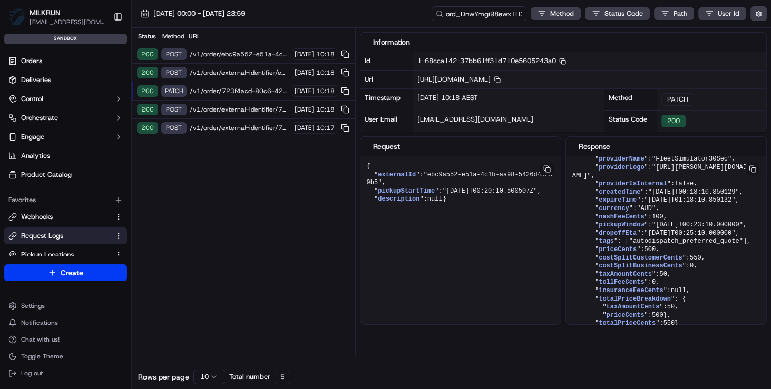
click at [241, 87] on span "/v1/order/723f4acd-80c6-42b6-b172-5076d9bc4b94" at bounding box center [239, 91] width 99 height 8
click at [238, 105] on span "/v1/order/external-identifier/723f4acd-80c6-42b6-b172-5076d9bc4b94" at bounding box center [239, 109] width 99 height 8
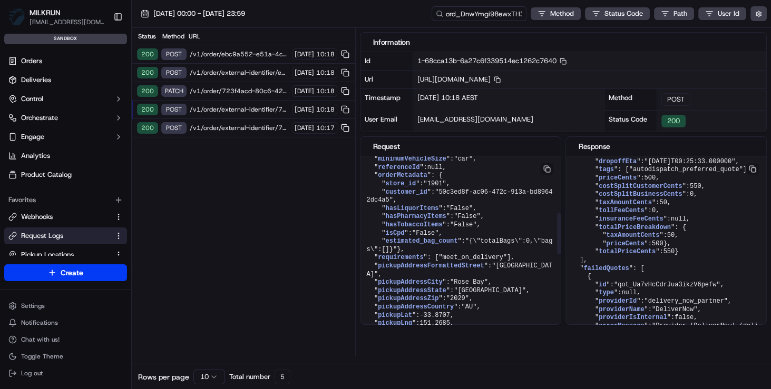
scroll to position [307, 0]
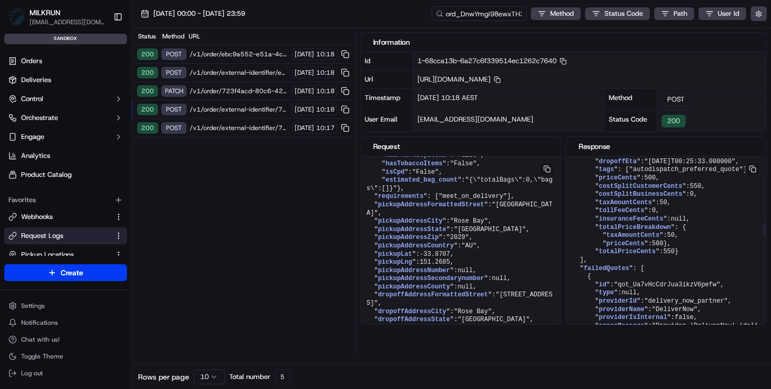
click at [668, 132] on span ""2025-09-19T01:18:03.731322"" at bounding box center [689, 128] width 91 height 7
click at [112, 100] on button "Control" at bounding box center [65, 99] width 123 height 17
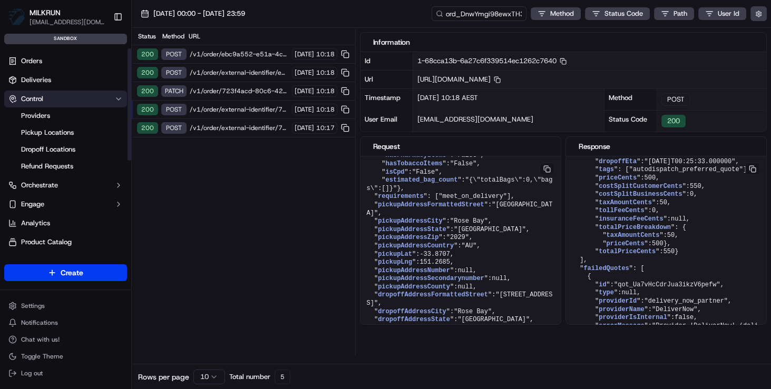
click at [120, 98] on icon "button" at bounding box center [118, 99] width 8 height 8
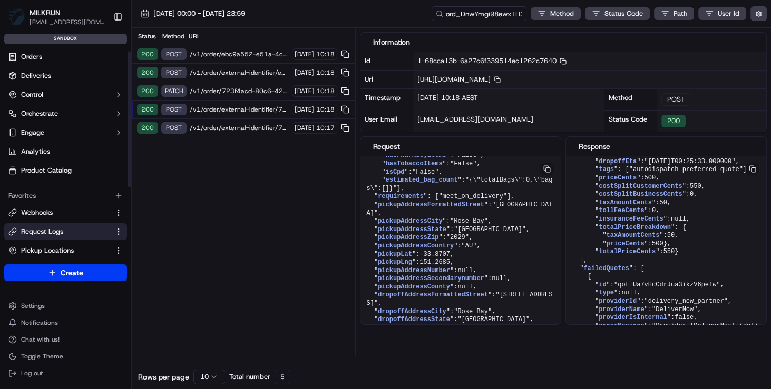
scroll to position [0, 0]
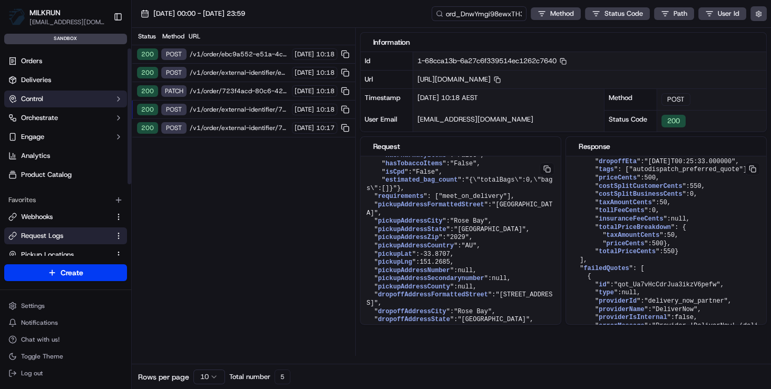
click at [91, 102] on button "Control" at bounding box center [65, 99] width 123 height 17
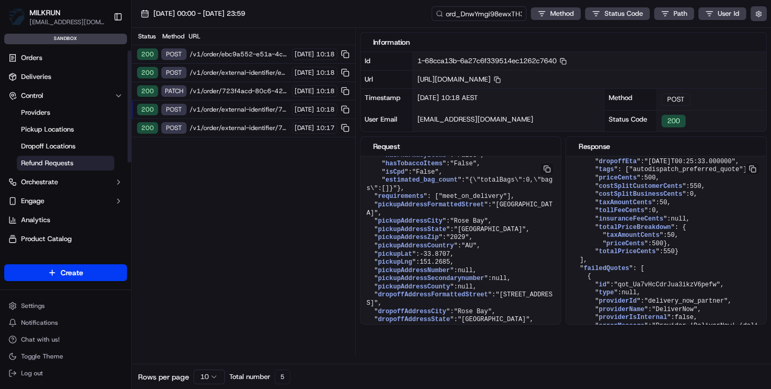
scroll to position [7, 0]
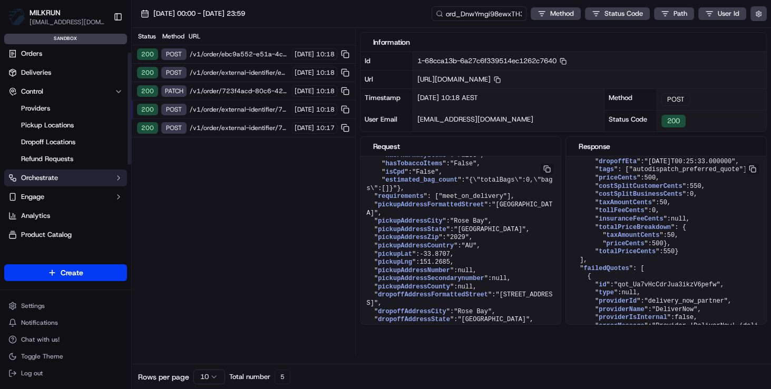
click at [68, 179] on button "Orchestrate" at bounding box center [65, 178] width 123 height 17
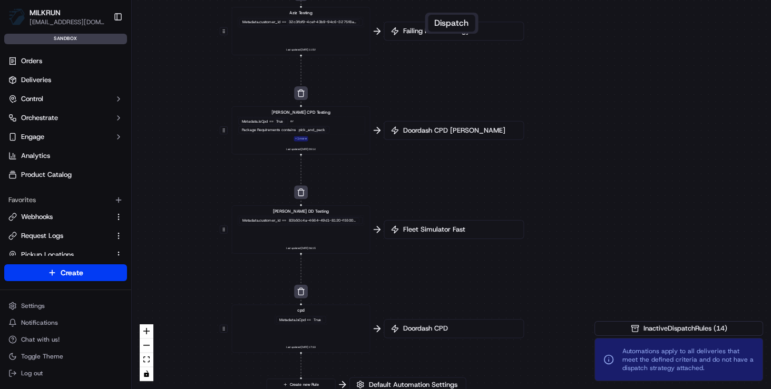
drag, startPoint x: 319, startPoint y: 175, endPoint x: 139, endPoint y: 145, distance: 183.0
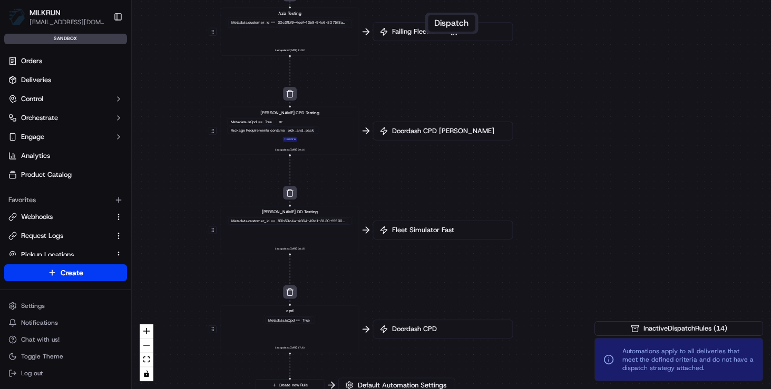
click at [273, 123] on div "Metadata .isCpd == True" at bounding box center [252, 122] width 50 height 7
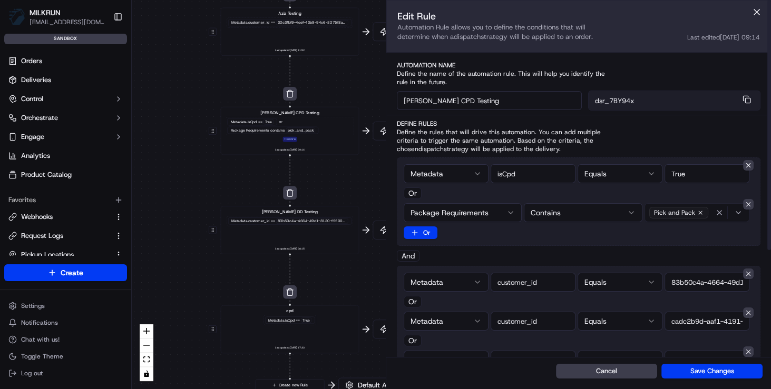
click at [648, 236] on div "Metadata Equals Or Package Requirements Contains Pick and Pack Or" at bounding box center [579, 201] width 364 height 88
